Goal: Task Accomplishment & Management: Manage account settings

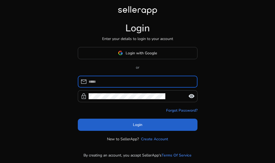
type input "**********"
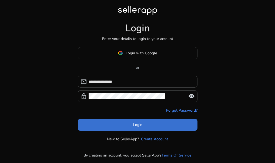
click at [136, 126] on span "Login" at bounding box center [137, 125] width 9 height 6
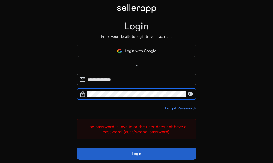
click at [142, 154] on span at bounding box center [137, 153] width 120 height 13
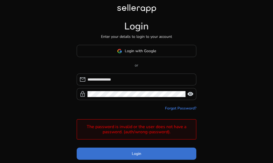
click at [147, 152] on span at bounding box center [137, 153] width 120 height 13
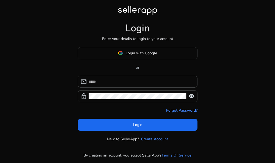
type input "**********"
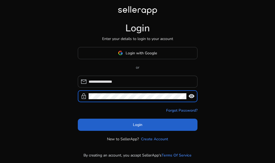
click at [98, 124] on span at bounding box center [138, 124] width 120 height 13
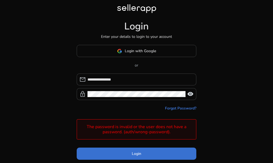
click at [140, 155] on span "Login" at bounding box center [136, 154] width 9 height 6
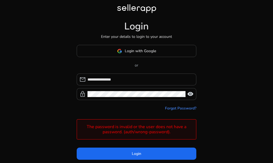
click at [209, 67] on div "**********" at bounding box center [136, 95] width 273 height 190
click at [256, 102] on div "**********" at bounding box center [136, 95] width 273 height 190
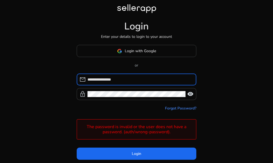
click at [139, 77] on input "**********" at bounding box center [139, 79] width 104 height 6
click at [218, 93] on div "**********" at bounding box center [136, 95] width 273 height 190
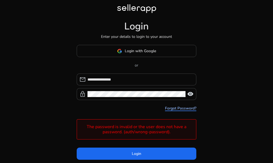
click at [181, 108] on link "Forgot Password?" at bounding box center [180, 108] width 31 height 6
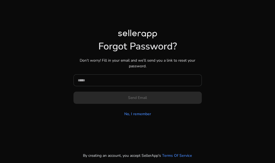
click at [109, 76] on div at bounding box center [138, 80] width 120 height 12
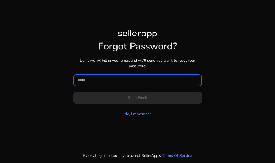
click at [109, 78] on input at bounding box center [138, 80] width 120 height 6
type input "***"
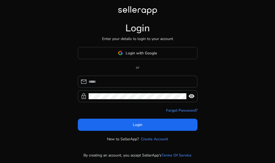
type input "**********"
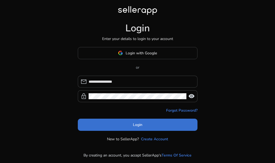
click at [135, 128] on span at bounding box center [138, 124] width 120 height 13
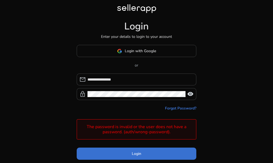
click at [138, 152] on span "Login" at bounding box center [136, 154] width 9 height 6
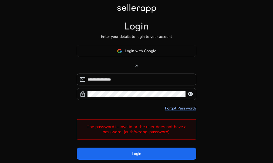
click at [174, 110] on link "Forgot Password?" at bounding box center [180, 108] width 31 height 6
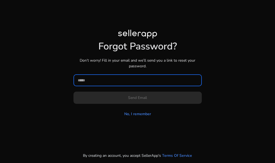
click at [127, 83] on input at bounding box center [138, 80] width 120 height 6
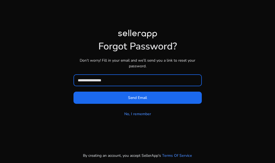
type input "**********"
click at [73, 91] on button "Send Email" at bounding box center [137, 97] width 128 height 12
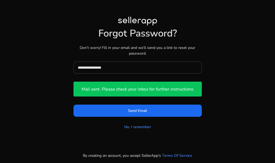
click at [223, 82] on div "**********" at bounding box center [137, 74] width 266 height 114
click at [178, 140] on div "**********" at bounding box center [137, 74] width 275 height 148
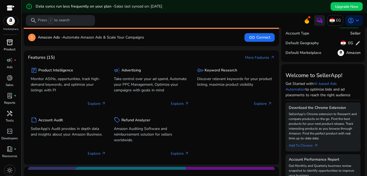
scroll to position [13, 0]
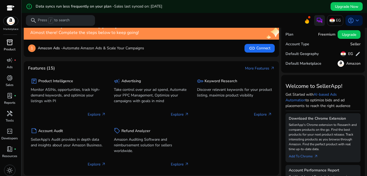
click at [7, 47] on p "Product" at bounding box center [10, 49] width 12 height 5
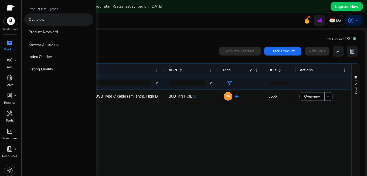
click at [53, 19] on link "Overview" at bounding box center [58, 19] width 69 height 12
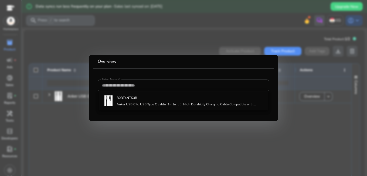
click at [100, 130] on div at bounding box center [183, 88] width 367 height 176
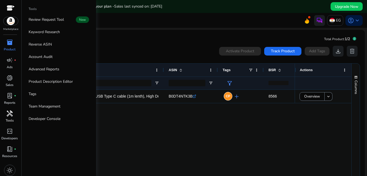
click at [10, 117] on span "handyman" at bounding box center [9, 113] width 6 height 6
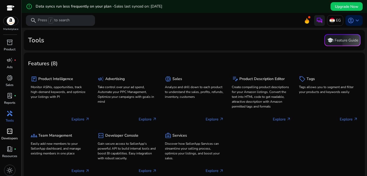
scroll to position [2, 0]
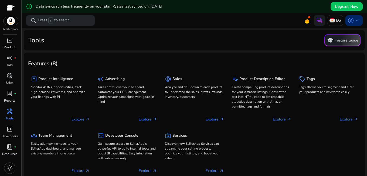
click at [354, 21] on span "keyboard_arrow_down" at bounding box center [357, 20] width 6 height 6
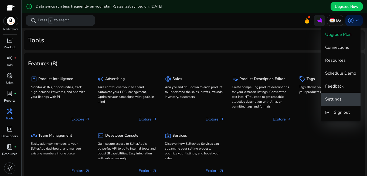
scroll to position [0, 0]
click at [339, 98] on span "Settings" at bounding box center [333, 99] width 16 height 6
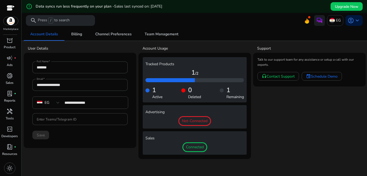
click at [10, 9] on div at bounding box center [11, 8] width 8 height 6
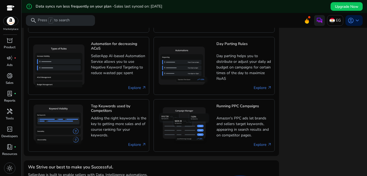
scroll to position [330, 0]
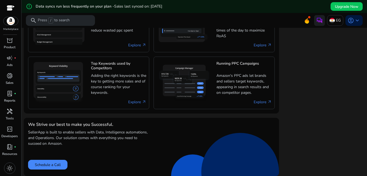
click at [308, 18] on span at bounding box center [309, 17] width 2 height 2
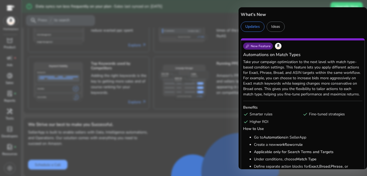
click at [186, 50] on div at bounding box center [183, 88] width 367 height 176
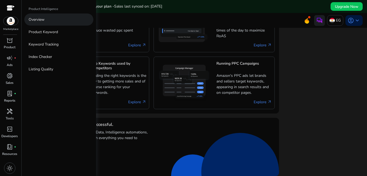
click at [42, 19] on p "Overview" at bounding box center [37, 20] width 16 height 6
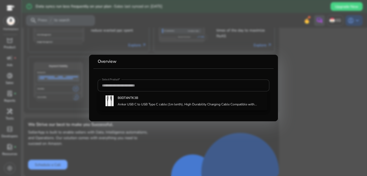
drag, startPoint x: 68, startPoint y: 53, endPoint x: 22, endPoint y: 35, distance: 48.9
click at [67, 53] on div at bounding box center [183, 88] width 367 height 176
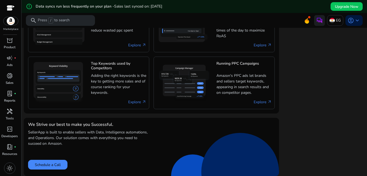
click at [9, 9] on div at bounding box center [11, 8] width 8 height 6
click at [6, 170] on div "light_mode" at bounding box center [9, 168] width 11 height 11
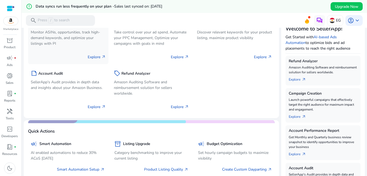
scroll to position [0, 0]
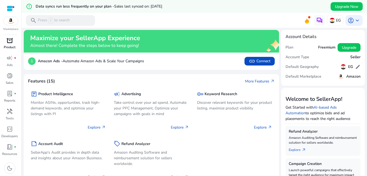
click at [10, 45] on p "Product" at bounding box center [10, 47] width 12 height 5
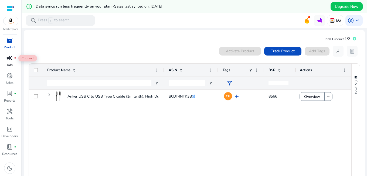
click at [11, 59] on span "campaign" at bounding box center [9, 58] width 6 height 6
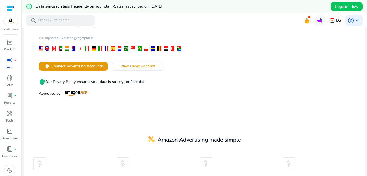
scroll to position [97, 0]
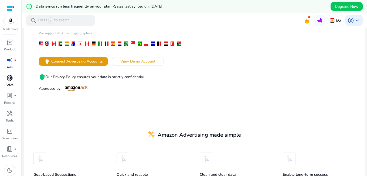
click at [11, 77] on span "donut_small" at bounding box center [9, 78] width 6 height 6
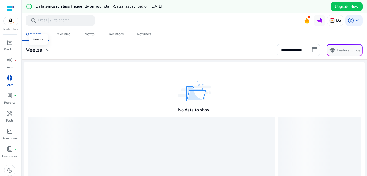
click at [46, 49] on span "expand_more" at bounding box center [48, 50] width 6 height 6
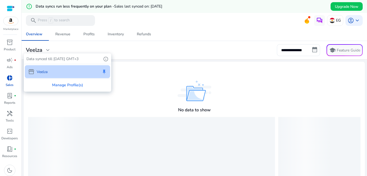
click at [45, 72] on p "Veelza" at bounding box center [42, 72] width 11 height 6
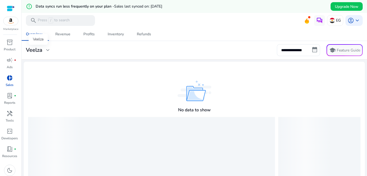
click at [50, 52] on span "expand_more" at bounding box center [48, 50] width 6 height 6
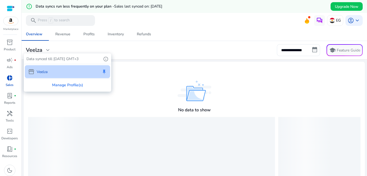
click at [64, 107] on div at bounding box center [183, 88] width 367 height 176
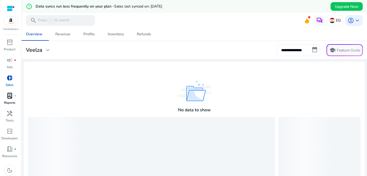
click at [12, 97] on span "lab_profile" at bounding box center [9, 96] width 6 height 6
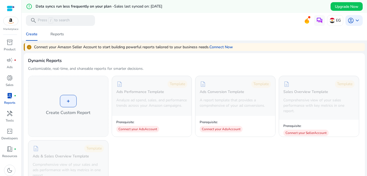
scroll to position [162, 0]
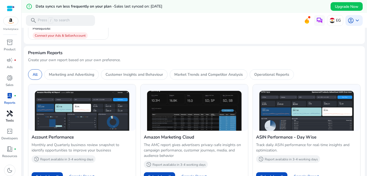
click at [10, 117] on div "handyman" at bounding box center [9, 113] width 15 height 9
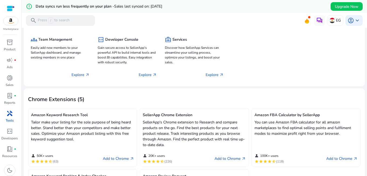
scroll to position [97, 0]
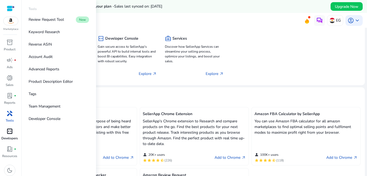
click at [11, 133] on span "code_blocks" at bounding box center [9, 131] width 6 height 6
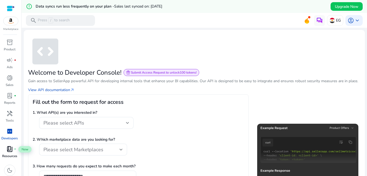
click at [11, 148] on span "book_4" at bounding box center [9, 149] width 6 height 6
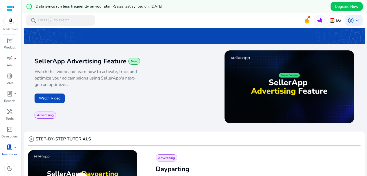
scroll to position [2, 0]
